Goal: Task Accomplishment & Management: Manage account settings

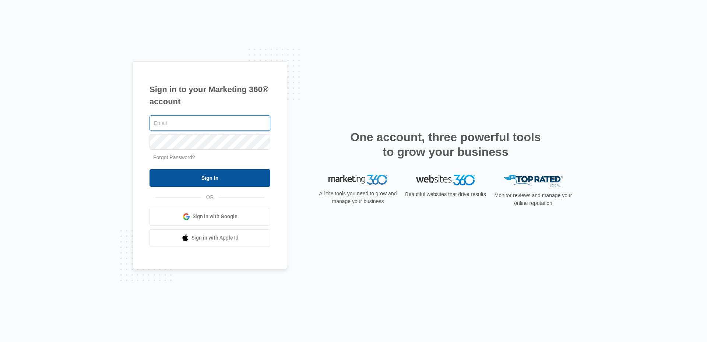
type input "[PERSON_NAME][EMAIL_ADDRESS][PERSON_NAME][DOMAIN_NAME]"
click at [180, 178] on input "Sign In" at bounding box center [210, 178] width 121 height 18
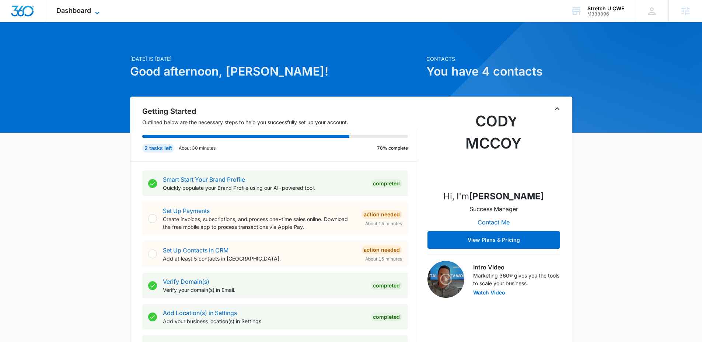
click at [90, 10] on span "Dashboard" at bounding box center [73, 11] width 35 height 8
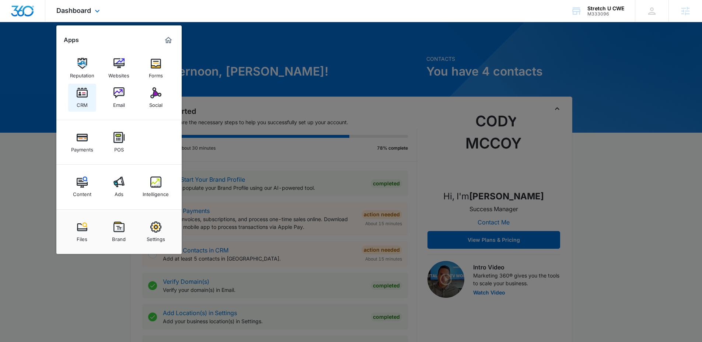
click at [92, 95] on link "CRM" at bounding box center [82, 98] width 28 height 28
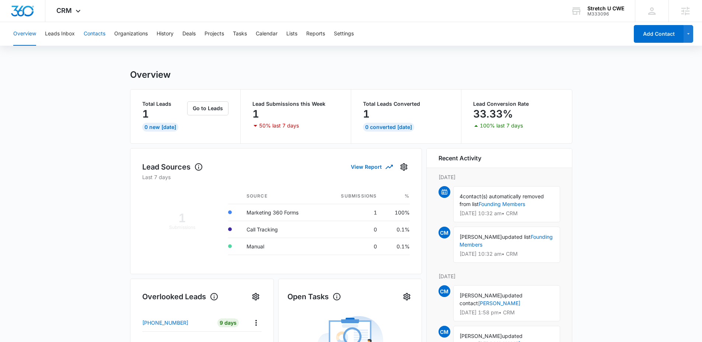
click at [95, 38] on button "Contacts" at bounding box center [95, 34] width 22 height 24
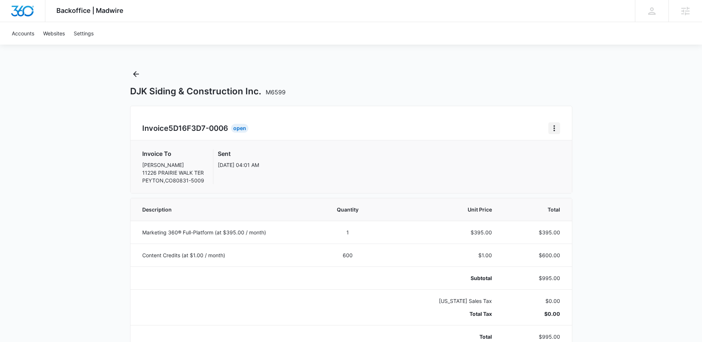
click at [550, 130] on icon "Home" at bounding box center [554, 128] width 9 height 9
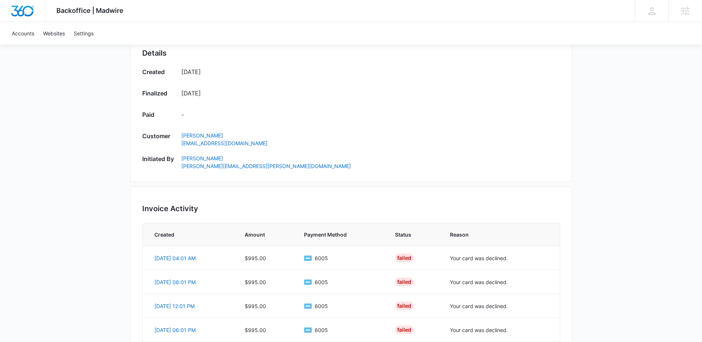
scroll to position [423, 0]
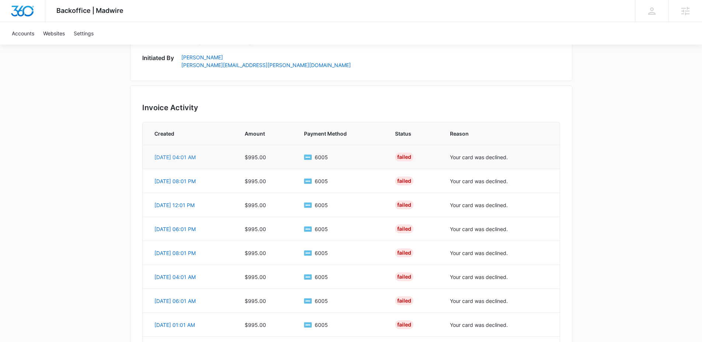
click at [173, 159] on link "Oct 7, 04:01 AM" at bounding box center [174, 157] width 41 height 6
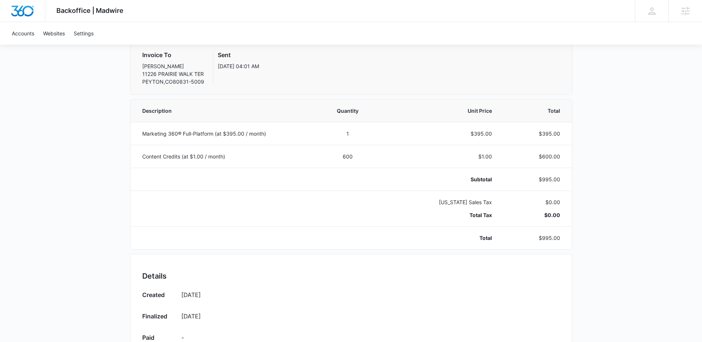
scroll to position [0, 0]
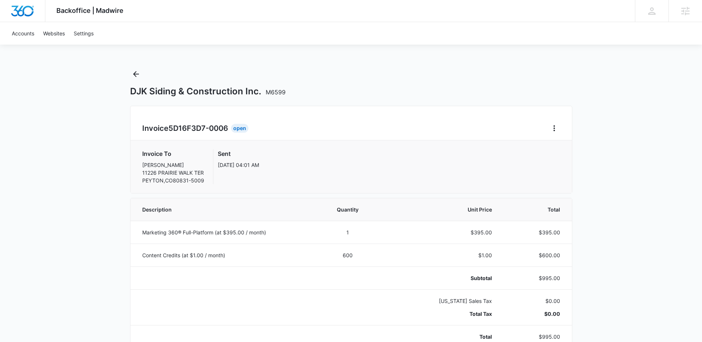
click at [546, 130] on div "Invoice 5D16F3D7-0006 Open" at bounding box center [351, 128] width 418 height 12
click at [550, 130] on icon "Home" at bounding box center [554, 128] width 9 height 9
click at [563, 158] on div "Retry Payment" at bounding box center [578, 159] width 43 height 5
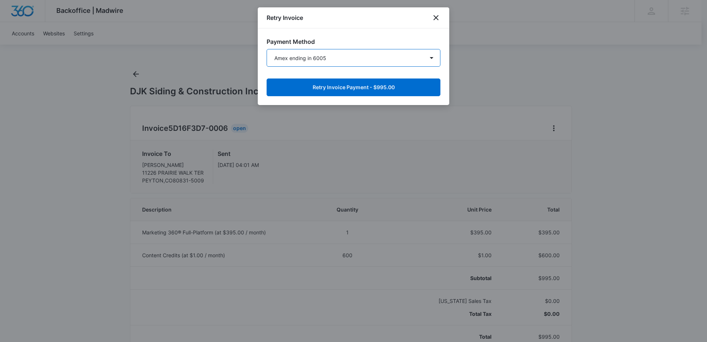
click at [360, 57] on select "Amex ending in 6005 Mastercard ending in 3592 Amex ending in 5007 Amex ending i…" at bounding box center [354, 58] width 174 height 18
click at [438, 18] on icon "close" at bounding box center [436, 17] width 9 height 9
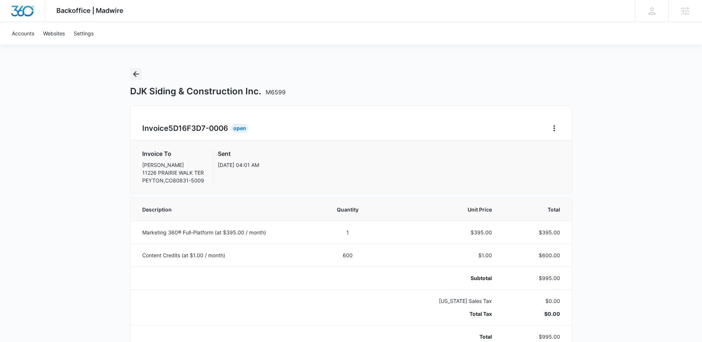
click at [135, 76] on icon "Back" at bounding box center [136, 74] width 6 height 6
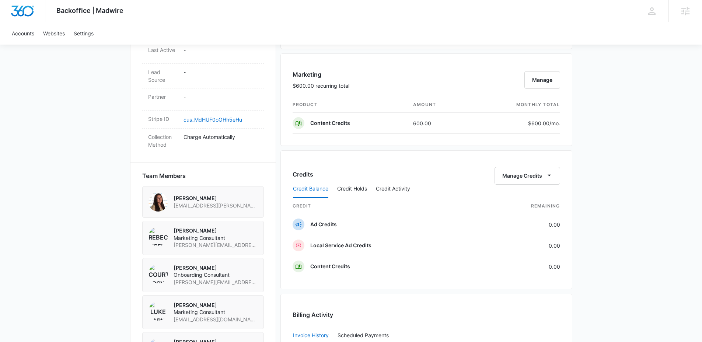
scroll to position [578, 0]
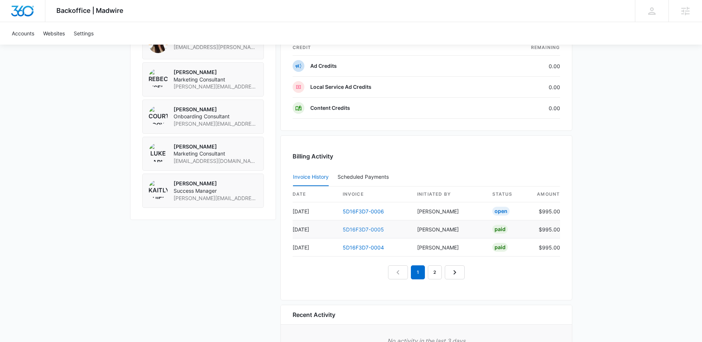
click at [353, 229] on link "5D16F3D7-0005" at bounding box center [363, 229] width 41 height 6
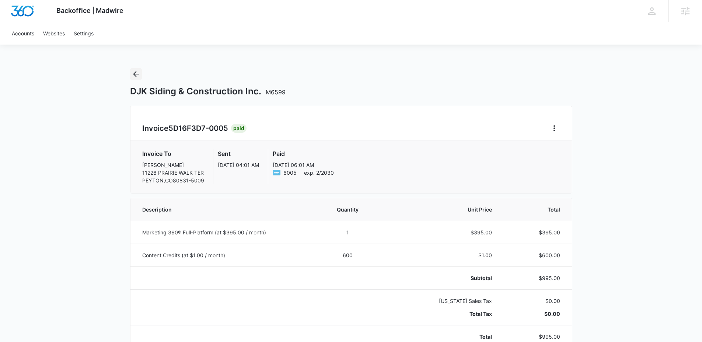
click at [138, 75] on icon "Back" at bounding box center [136, 74] width 9 height 9
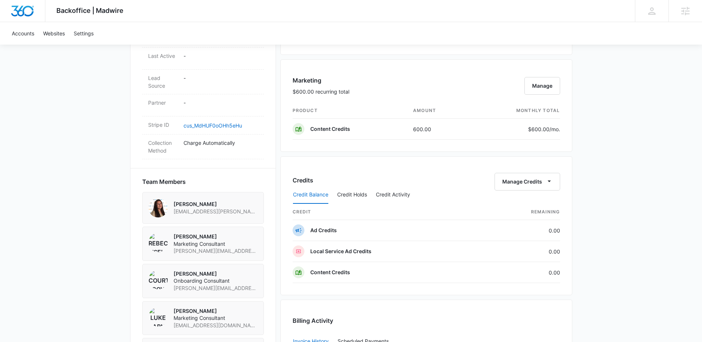
scroll to position [630, 0]
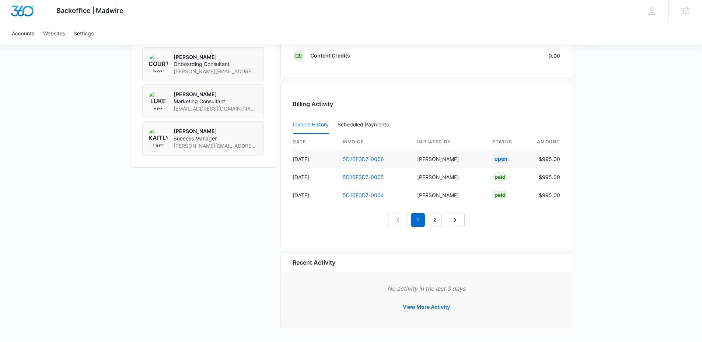
click at [346, 157] on link "5D16F3D7-0006" at bounding box center [363, 159] width 41 height 6
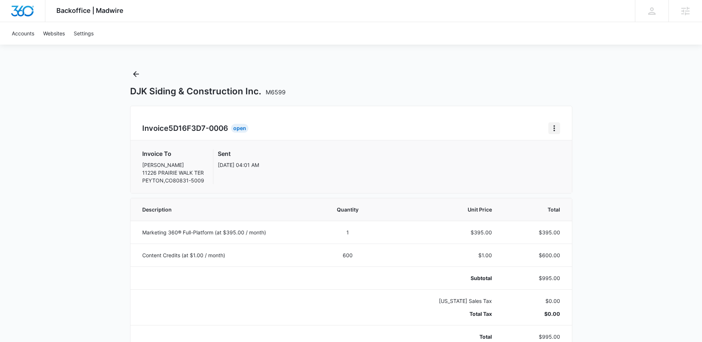
click at [553, 124] on icon "Home" at bounding box center [554, 128] width 9 height 9
click at [562, 160] on div "Retry Payment" at bounding box center [578, 159] width 43 height 5
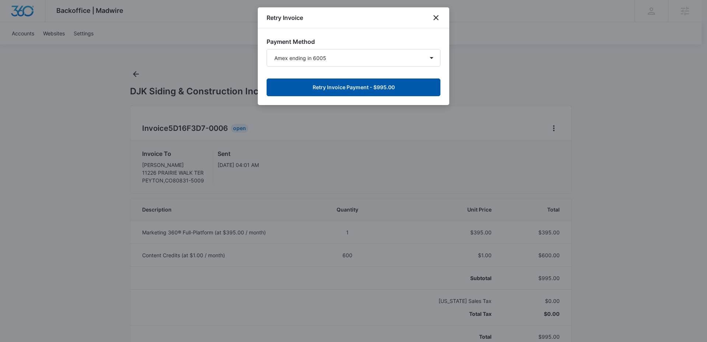
click at [371, 91] on button "Retry Invoice Payment - $995.00" at bounding box center [354, 87] width 174 height 18
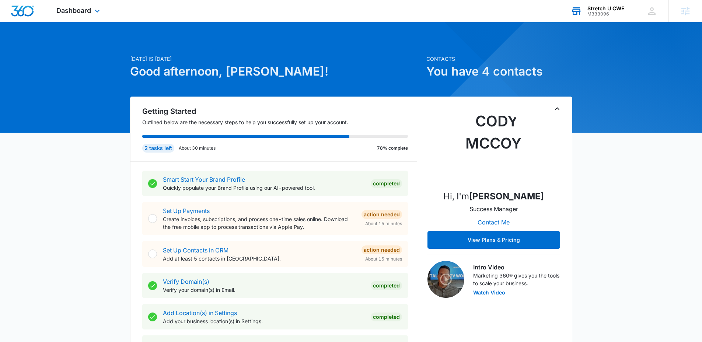
click at [599, 15] on div "M333096" at bounding box center [605, 13] width 37 height 5
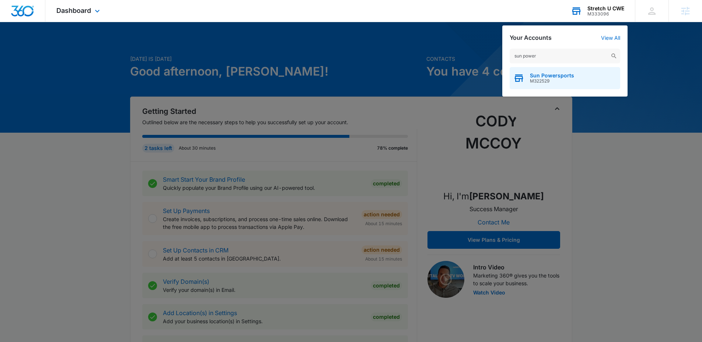
type input "sun power"
click at [542, 80] on span "M322529" at bounding box center [552, 80] width 44 height 5
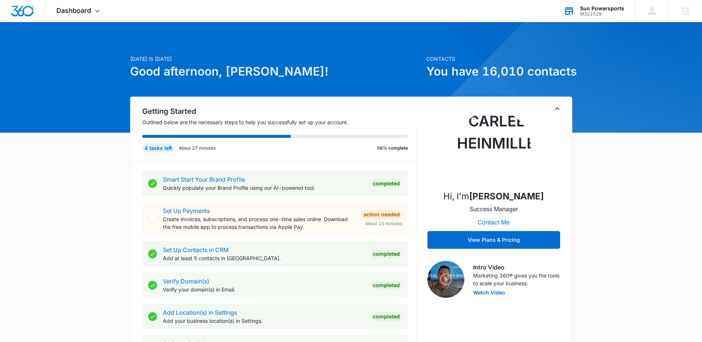
click at [69, 18] on div "Dashboard Apps Reputation Forms CRM Email Social Payments POS Content Ads Intel…" at bounding box center [78, 11] width 67 height 22
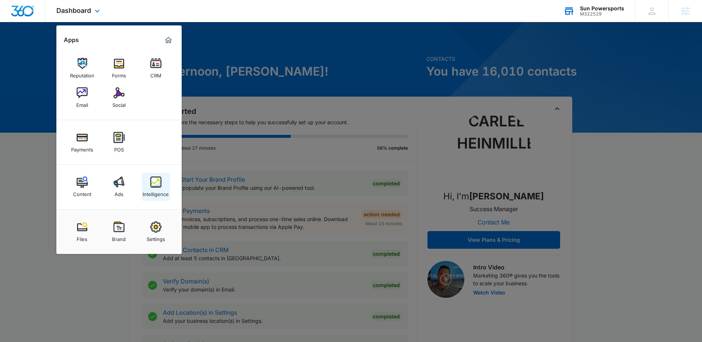
click at [146, 180] on link "Intelligence" at bounding box center [156, 187] width 28 height 28
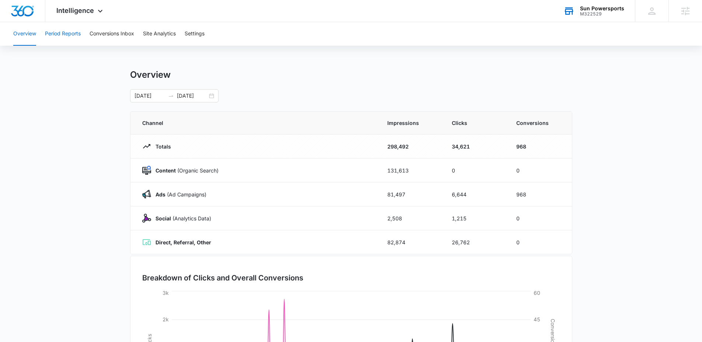
click at [71, 33] on button "Period Reports" at bounding box center [63, 34] width 36 height 24
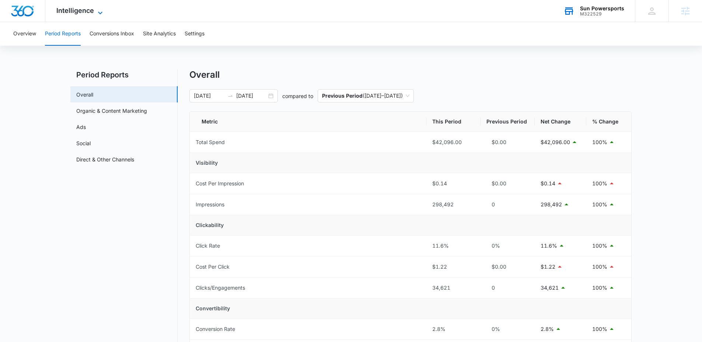
click at [102, 14] on icon at bounding box center [100, 12] width 9 height 9
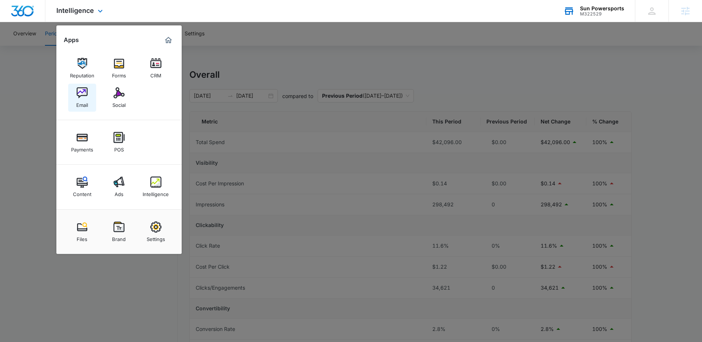
click at [84, 93] on img at bounding box center [82, 92] width 11 height 11
